Goal: Contribute content: Add original content to the website for others to see

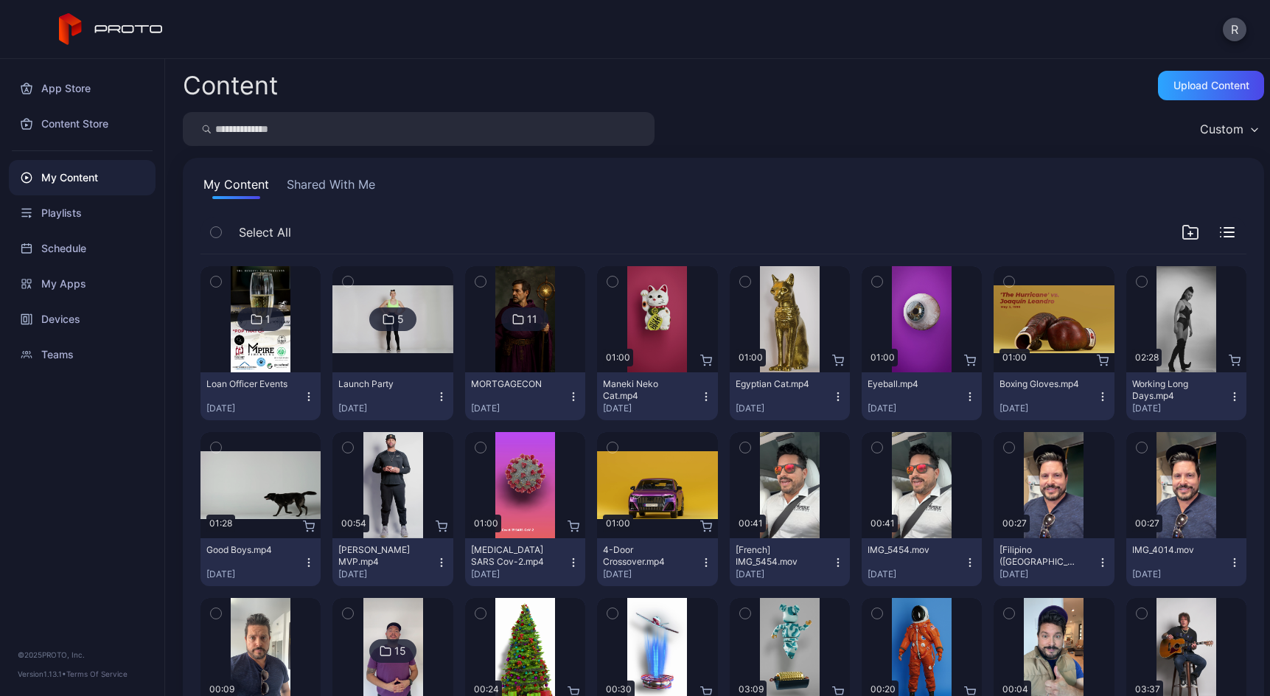
click at [252, 315] on icon at bounding box center [257, 319] width 10 height 9
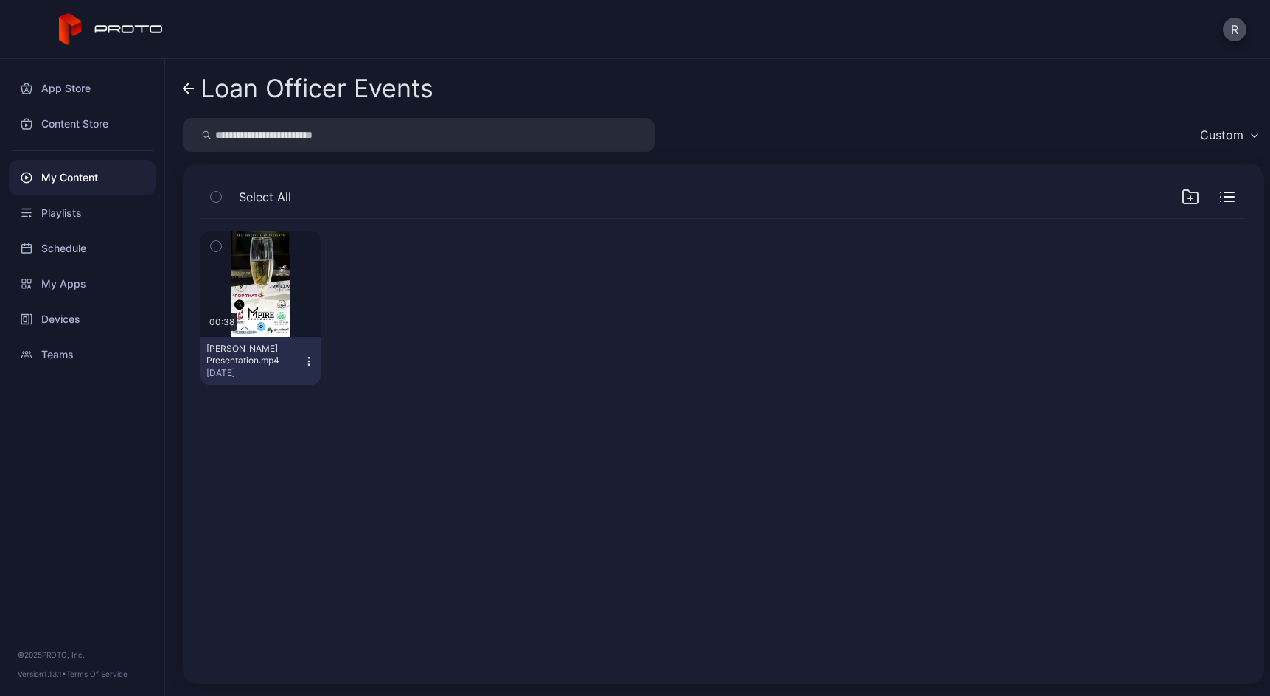
click at [184, 92] on icon at bounding box center [189, 89] width 12 height 13
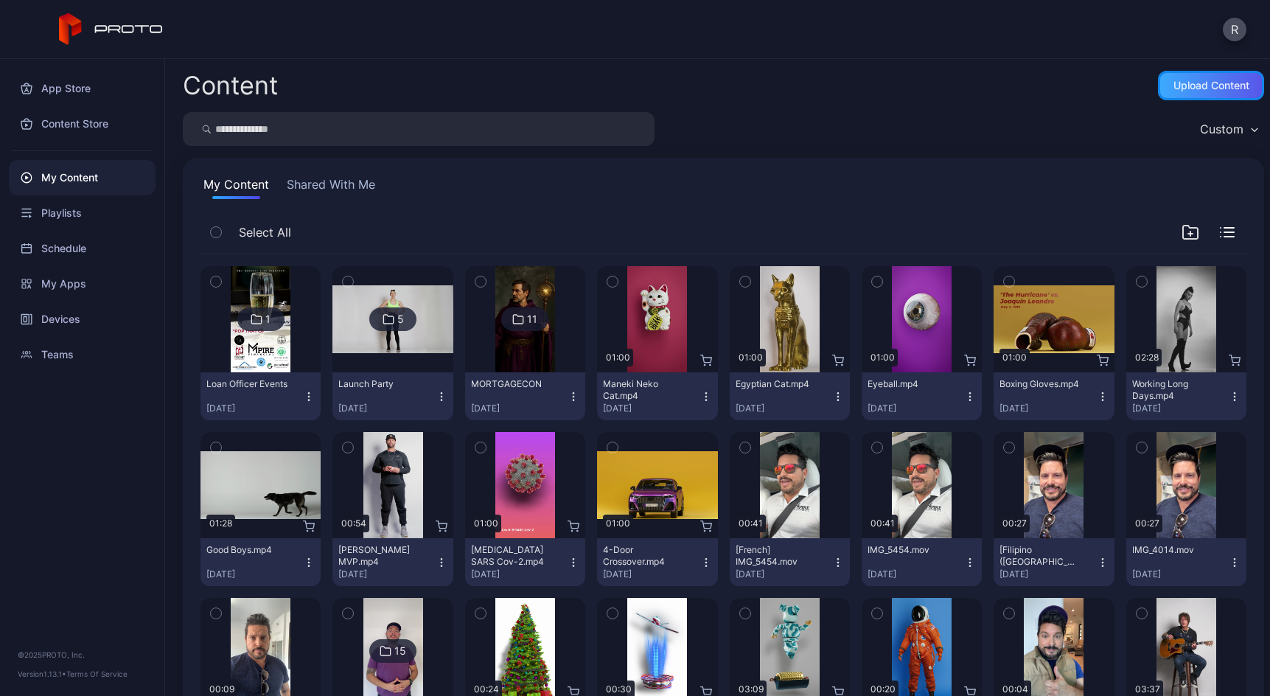
click at [1189, 91] on div "Upload Content" at bounding box center [1211, 85] width 106 height 29
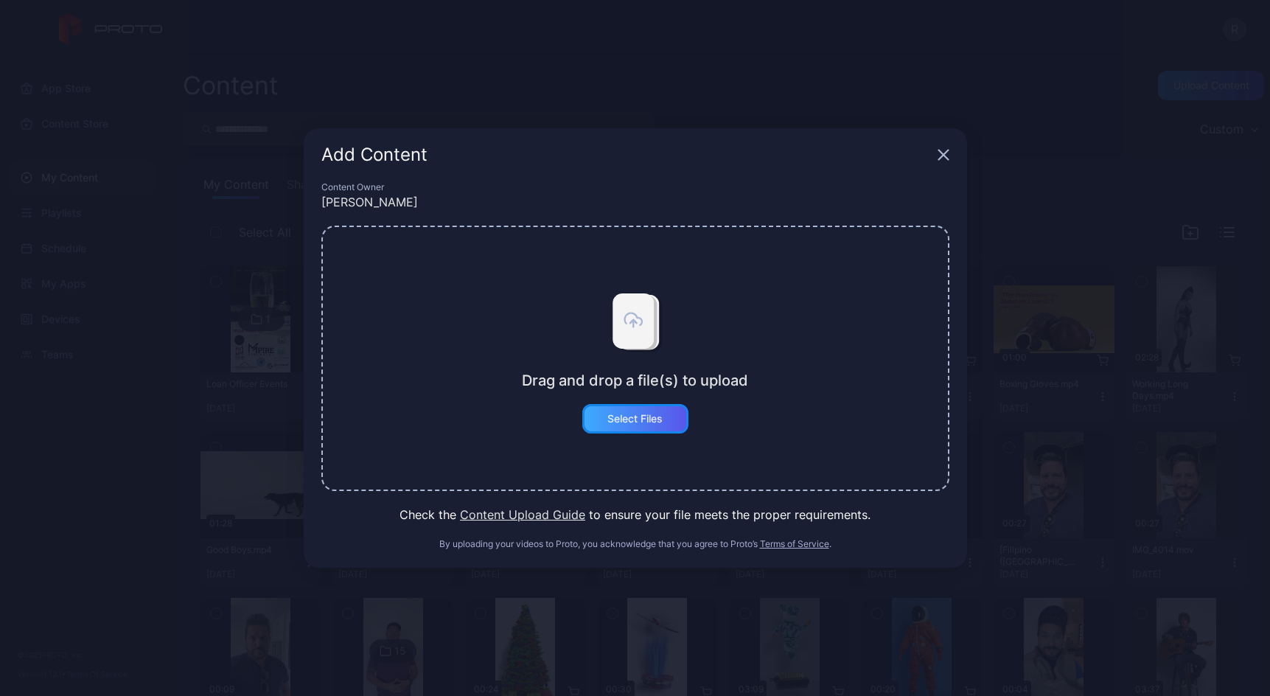
click at [643, 416] on div "Select Files" at bounding box center [634, 419] width 55 height 12
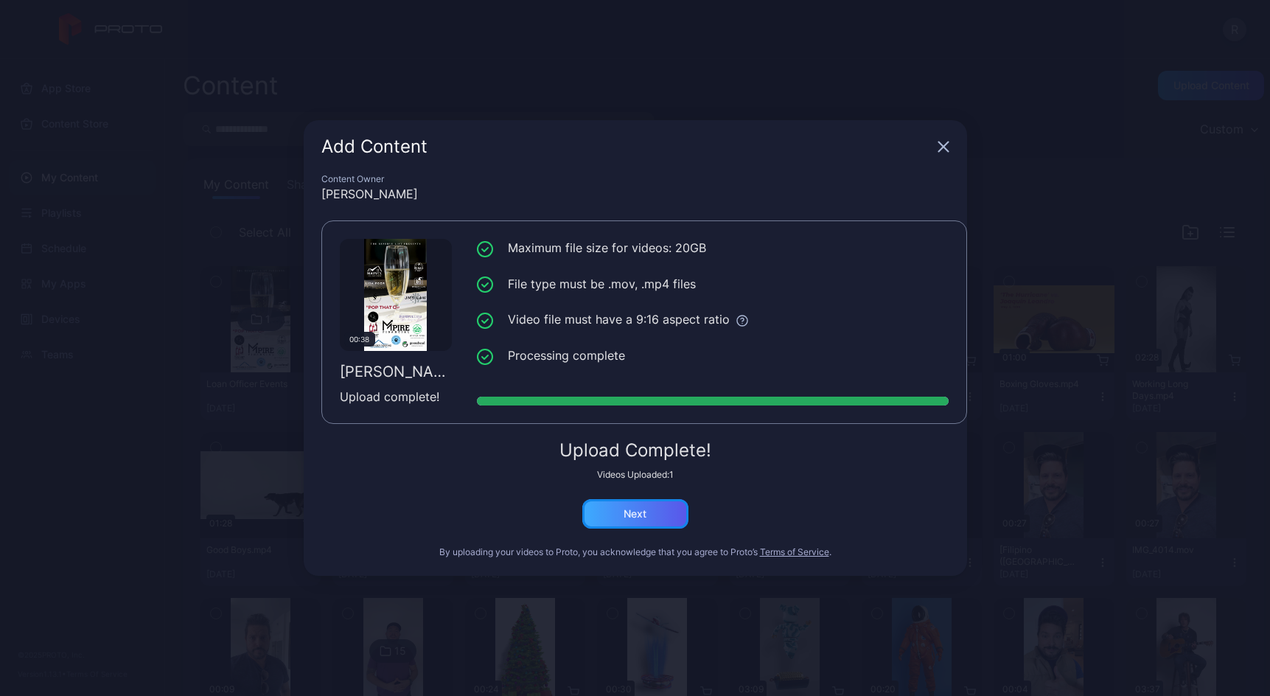
click at [662, 510] on div "Next" at bounding box center [635, 513] width 106 height 29
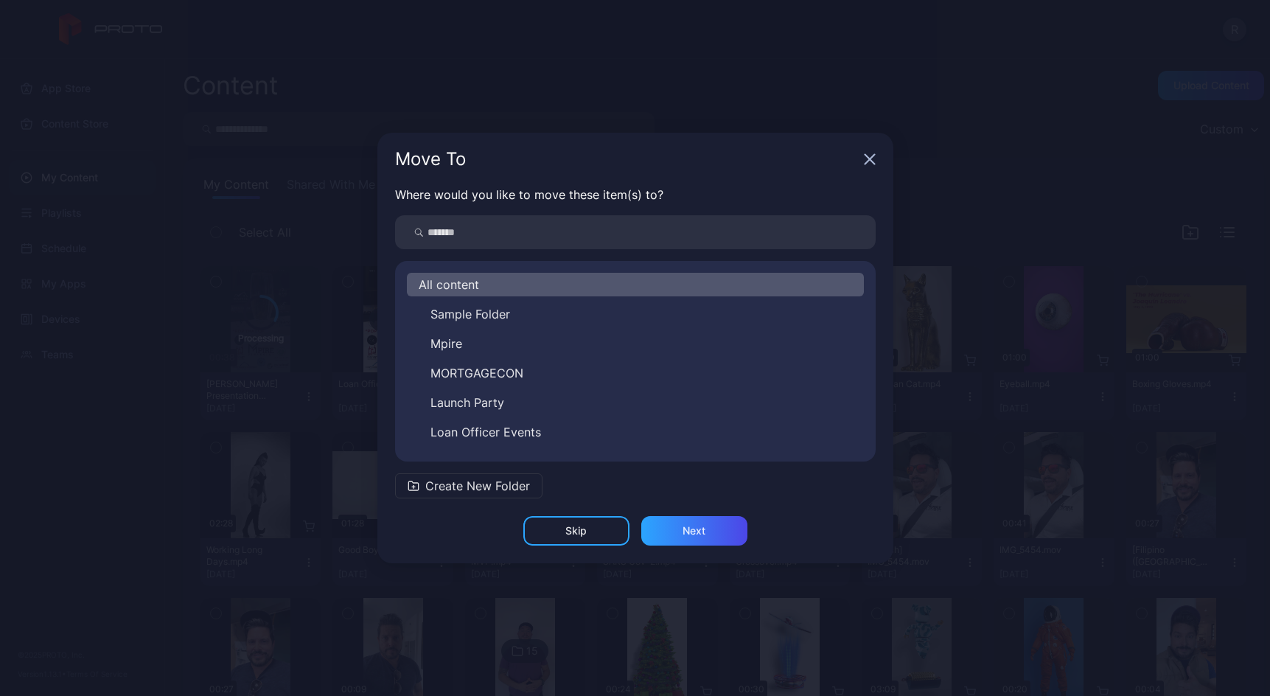
click at [514, 424] on span "Loan Officer Events" at bounding box center [485, 432] width 111 height 18
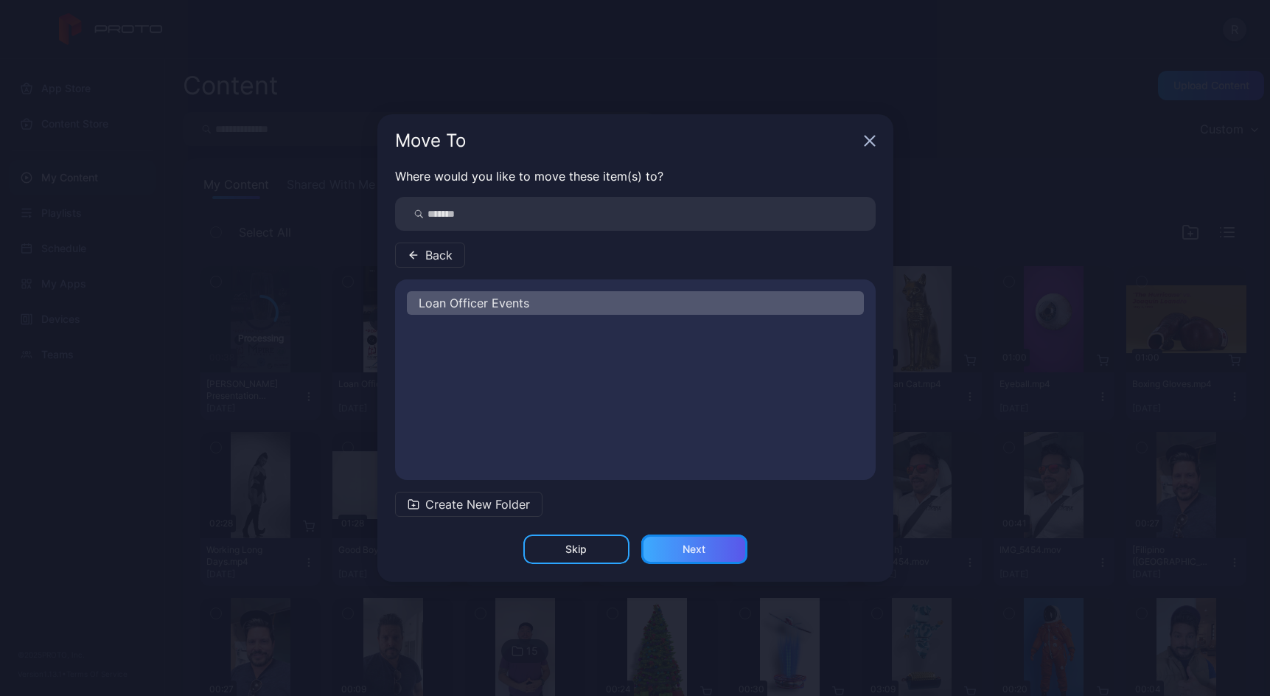
click at [674, 552] on div "Next" at bounding box center [694, 548] width 106 height 29
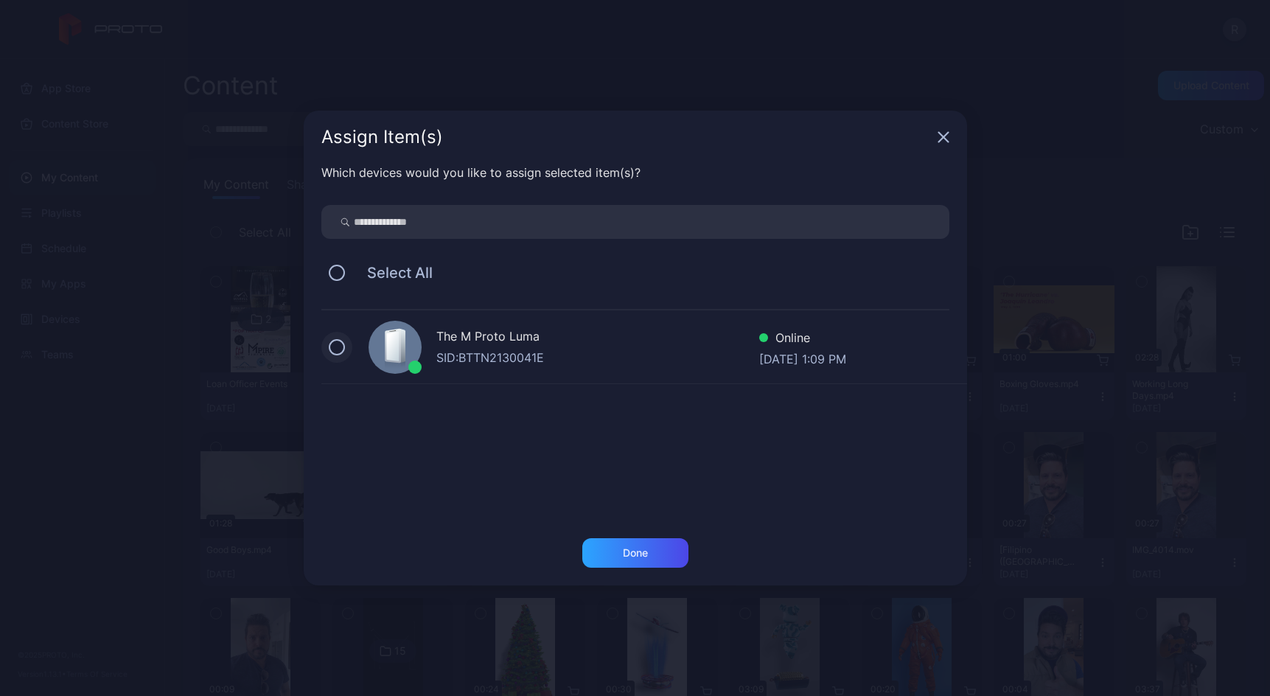
click at [343, 348] on button at bounding box center [337, 347] width 16 height 16
click at [621, 560] on div "Done" at bounding box center [635, 552] width 106 height 29
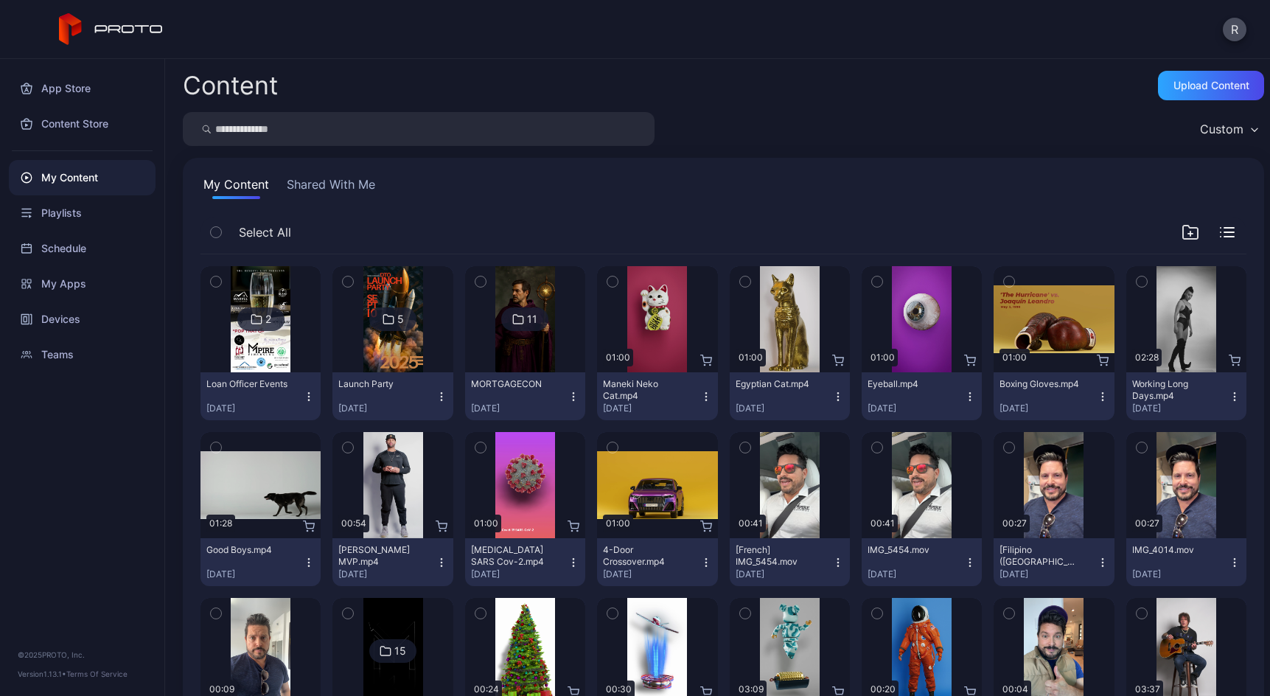
click at [253, 304] on img at bounding box center [261, 319] width 60 height 106
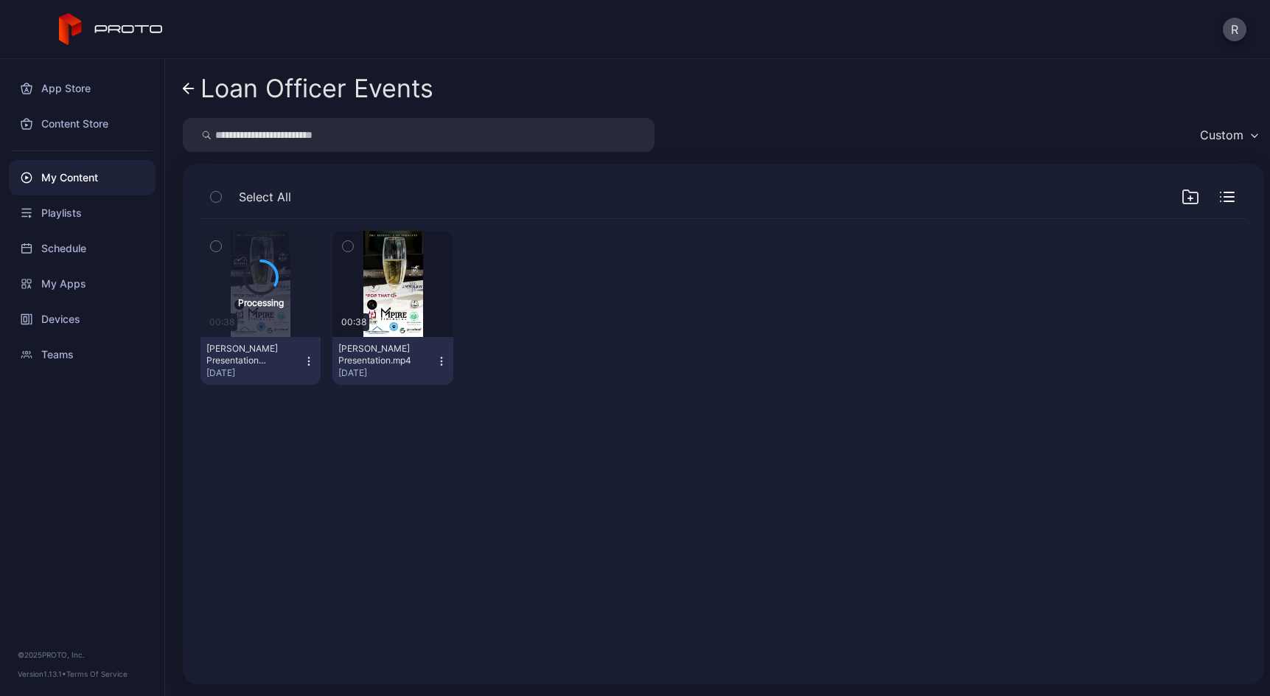
click at [436, 356] on icon "button" at bounding box center [442, 361] width 12 height 12
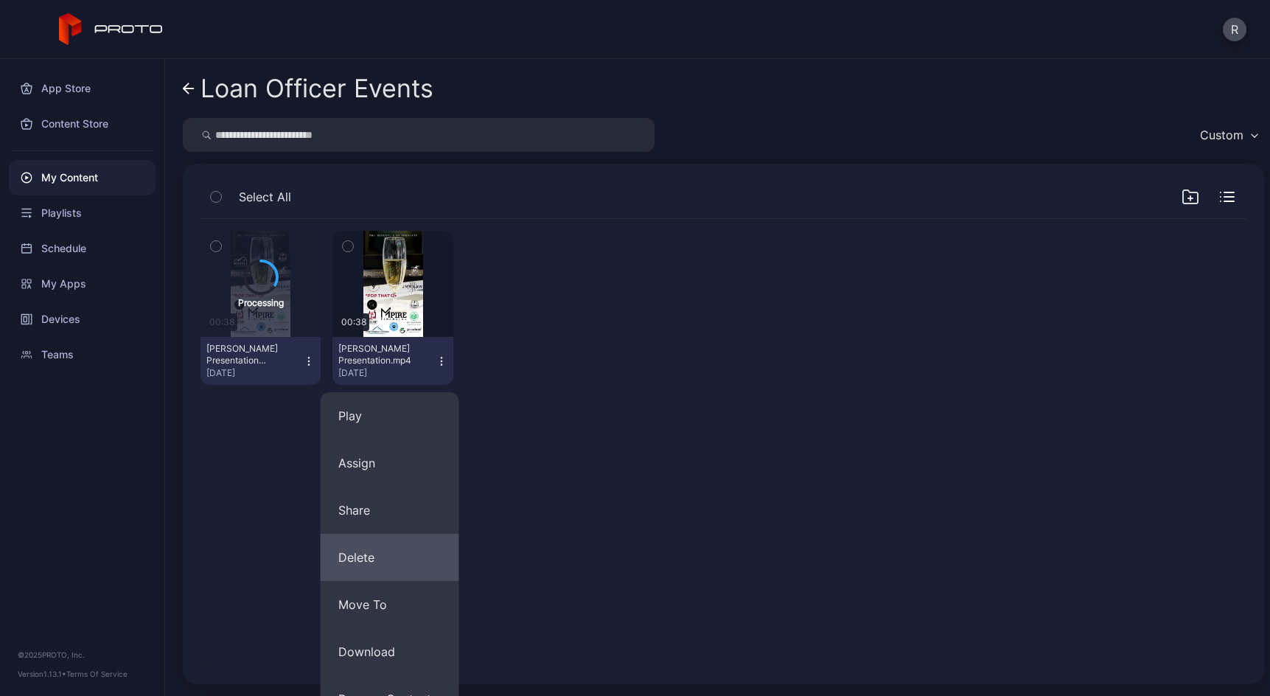
click at [374, 564] on button "Delete" at bounding box center [390, 557] width 139 height 47
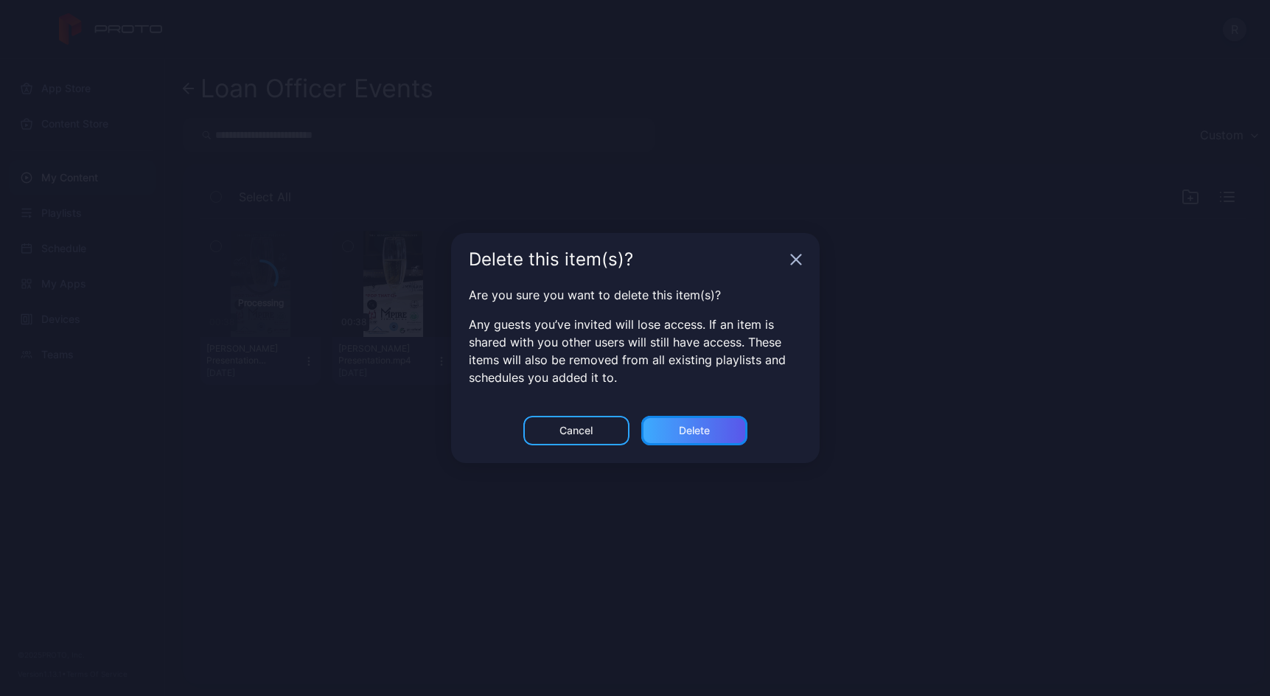
click at [705, 427] on div "Delete" at bounding box center [694, 430] width 31 height 12
